Goal: Information Seeking & Learning: Learn about a topic

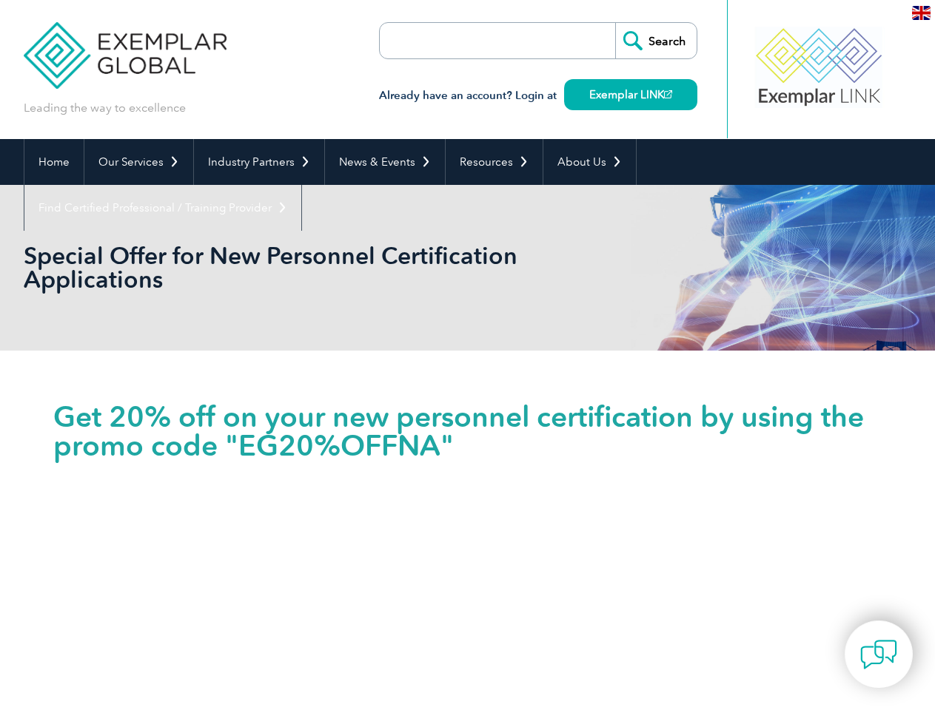
click at [138, 162] on link "Our Services" at bounding box center [138, 162] width 109 height 46
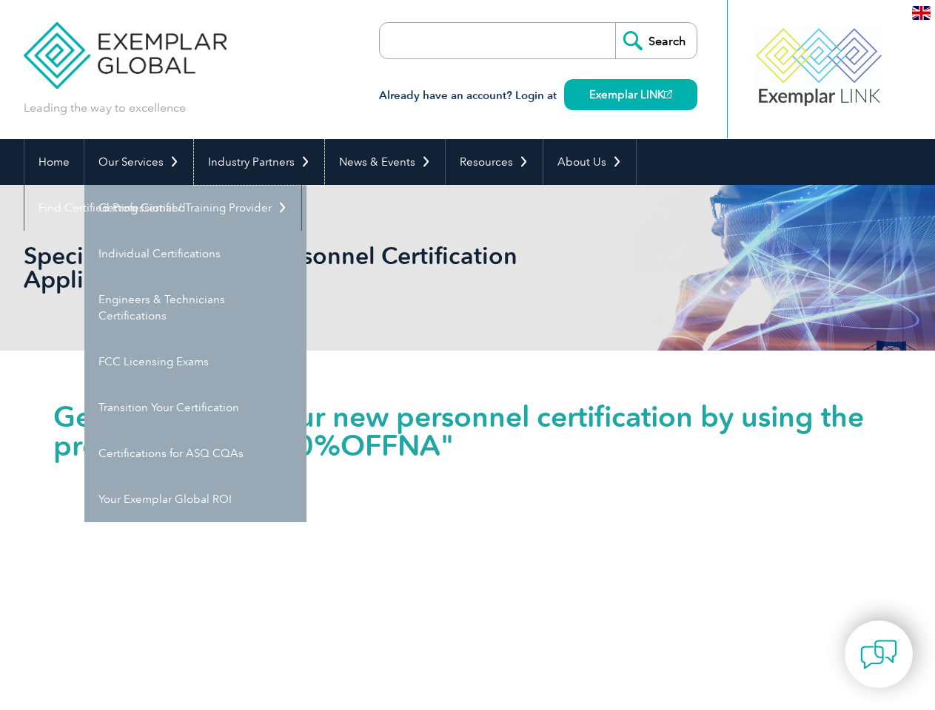
click at [256, 162] on link "Industry Partners" at bounding box center [259, 162] width 130 height 46
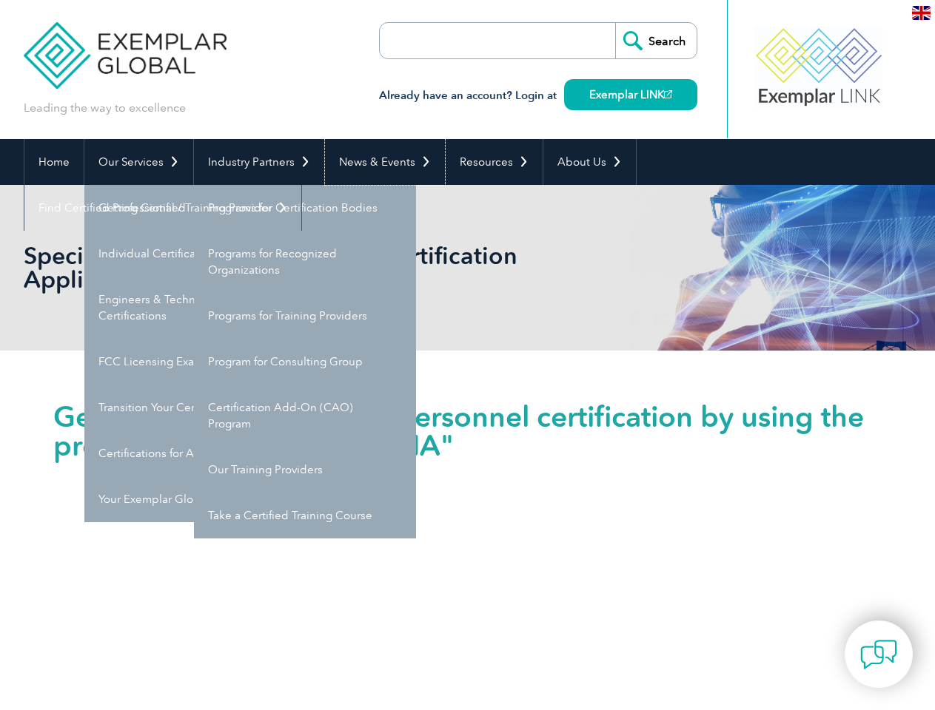
click at [380, 162] on link "News & Events" at bounding box center [385, 162] width 120 height 46
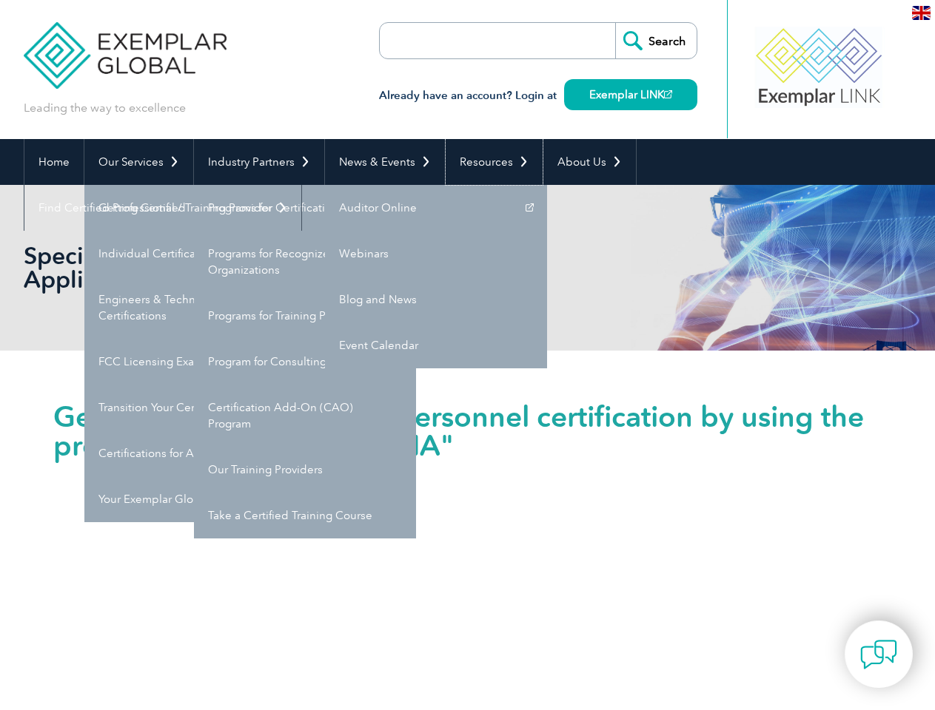
click at [488, 162] on link "Resources" at bounding box center [493, 162] width 97 height 46
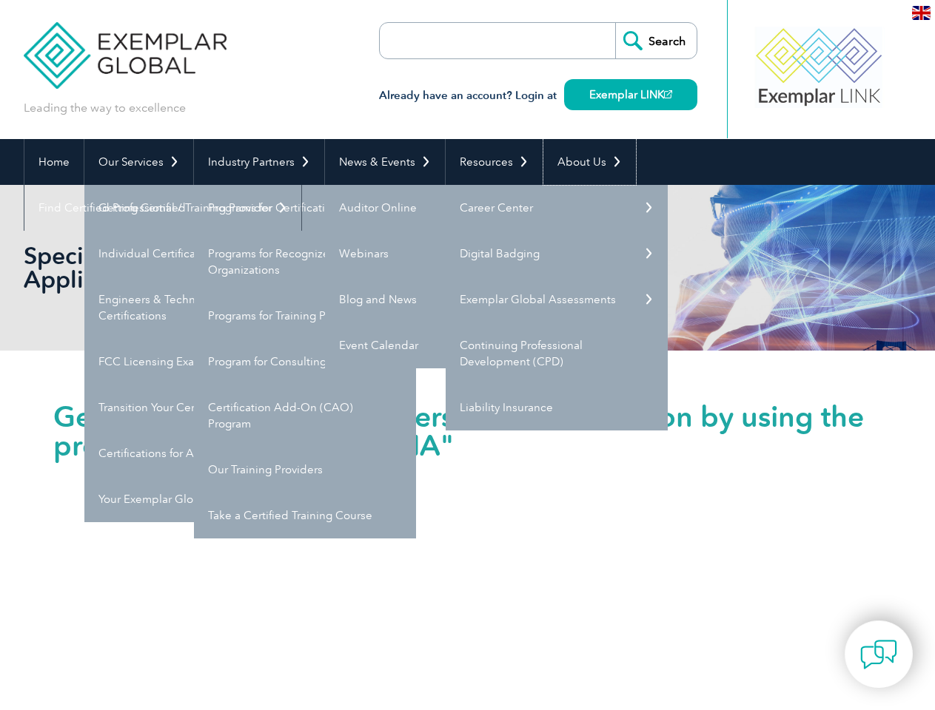
click at [582, 162] on link "About Us" at bounding box center [589, 162] width 92 height 46
